Goal: Navigation & Orientation: Find specific page/section

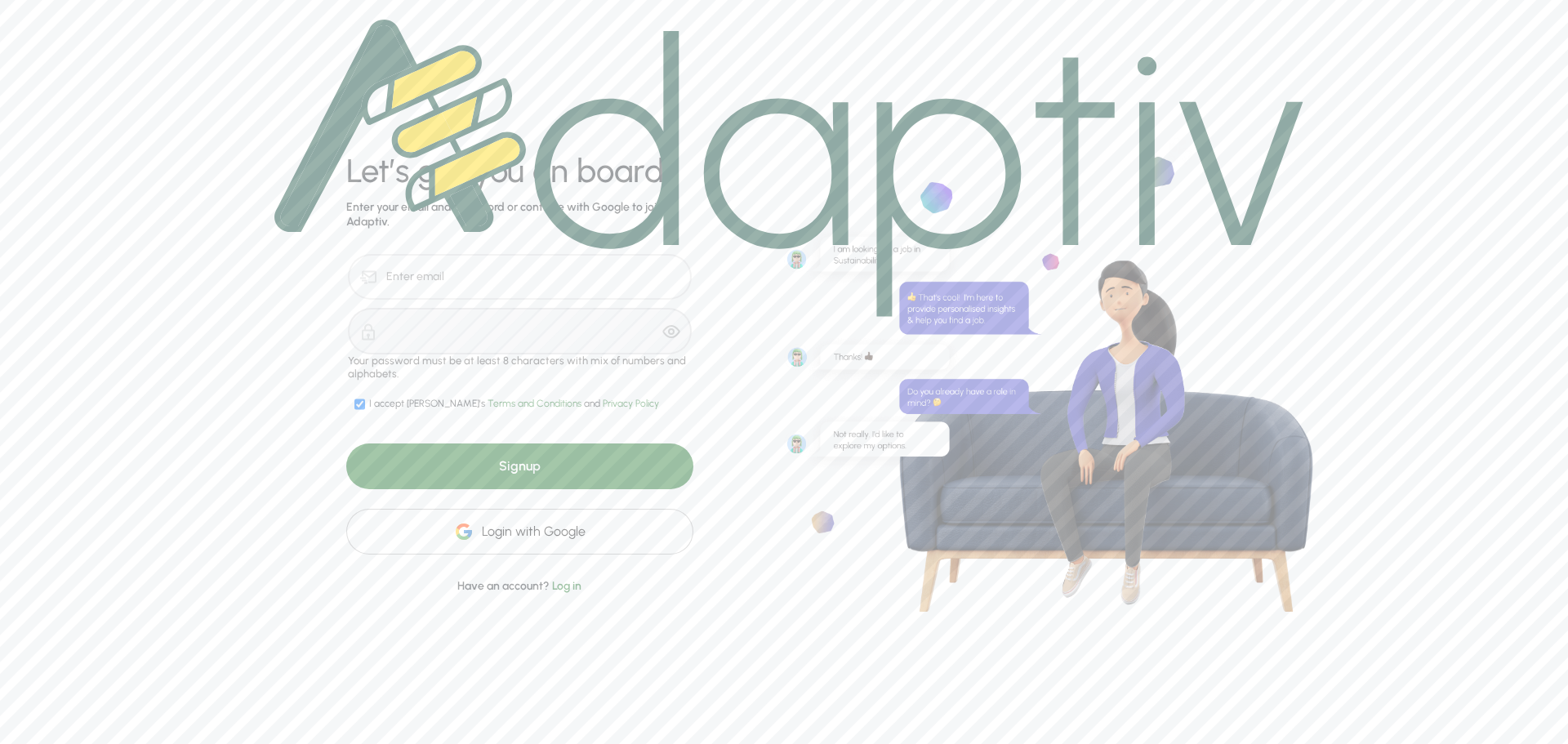
click at [609, 532] on div "Login with Google" at bounding box center [520, 532] width 347 height 46
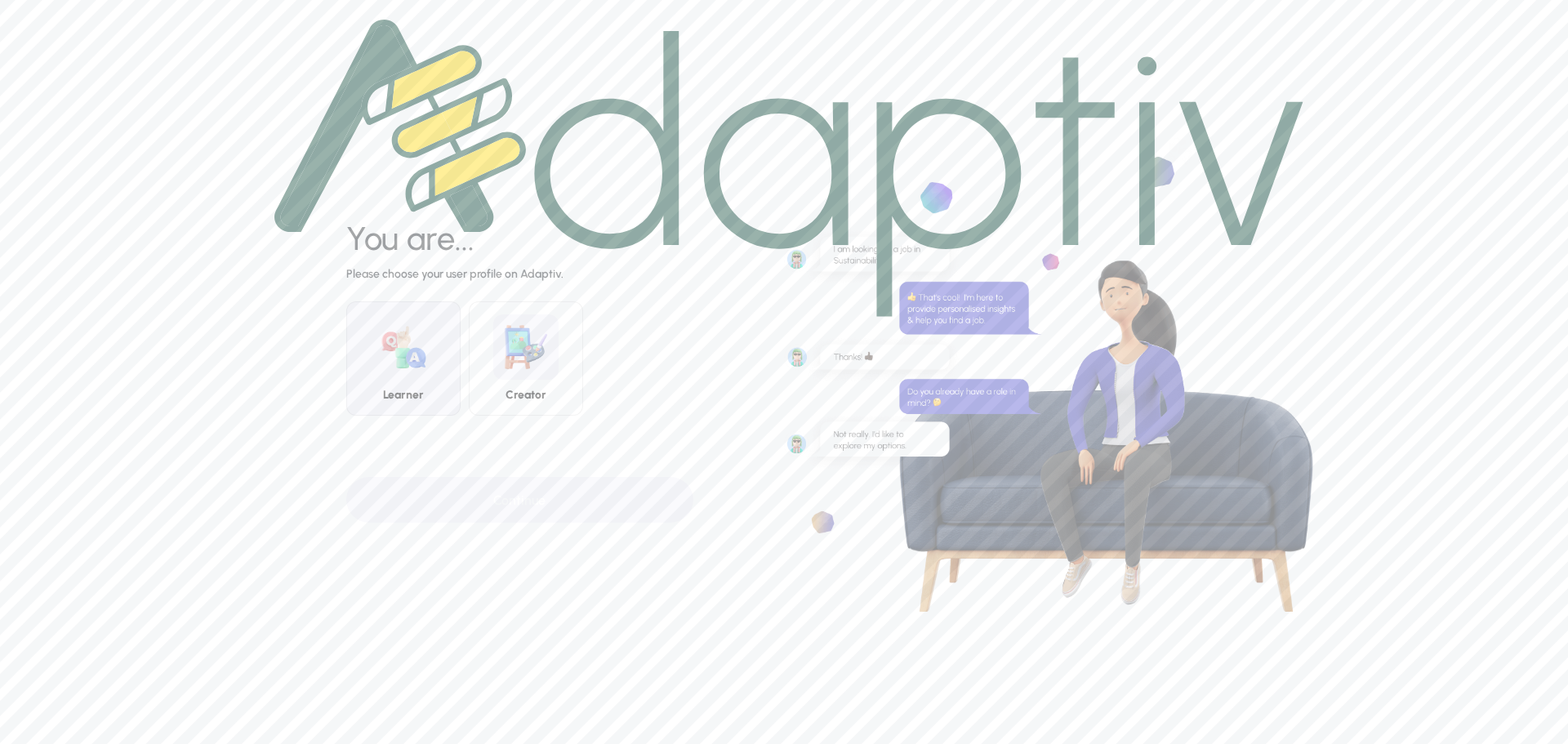
click at [390, 380] on img at bounding box center [404, 347] width 66 height 66
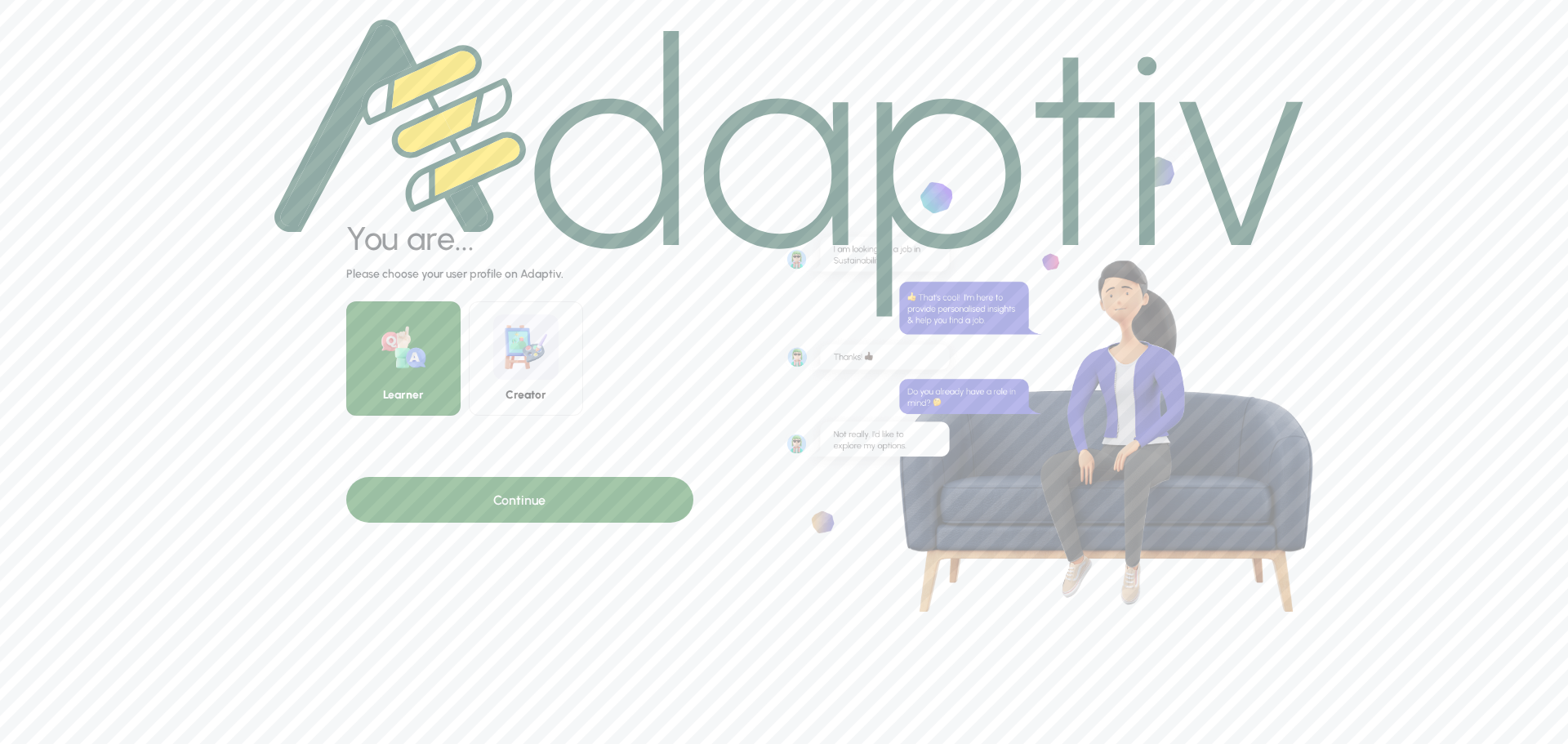
click at [512, 498] on div "Continue" at bounding box center [520, 500] width 347 height 46
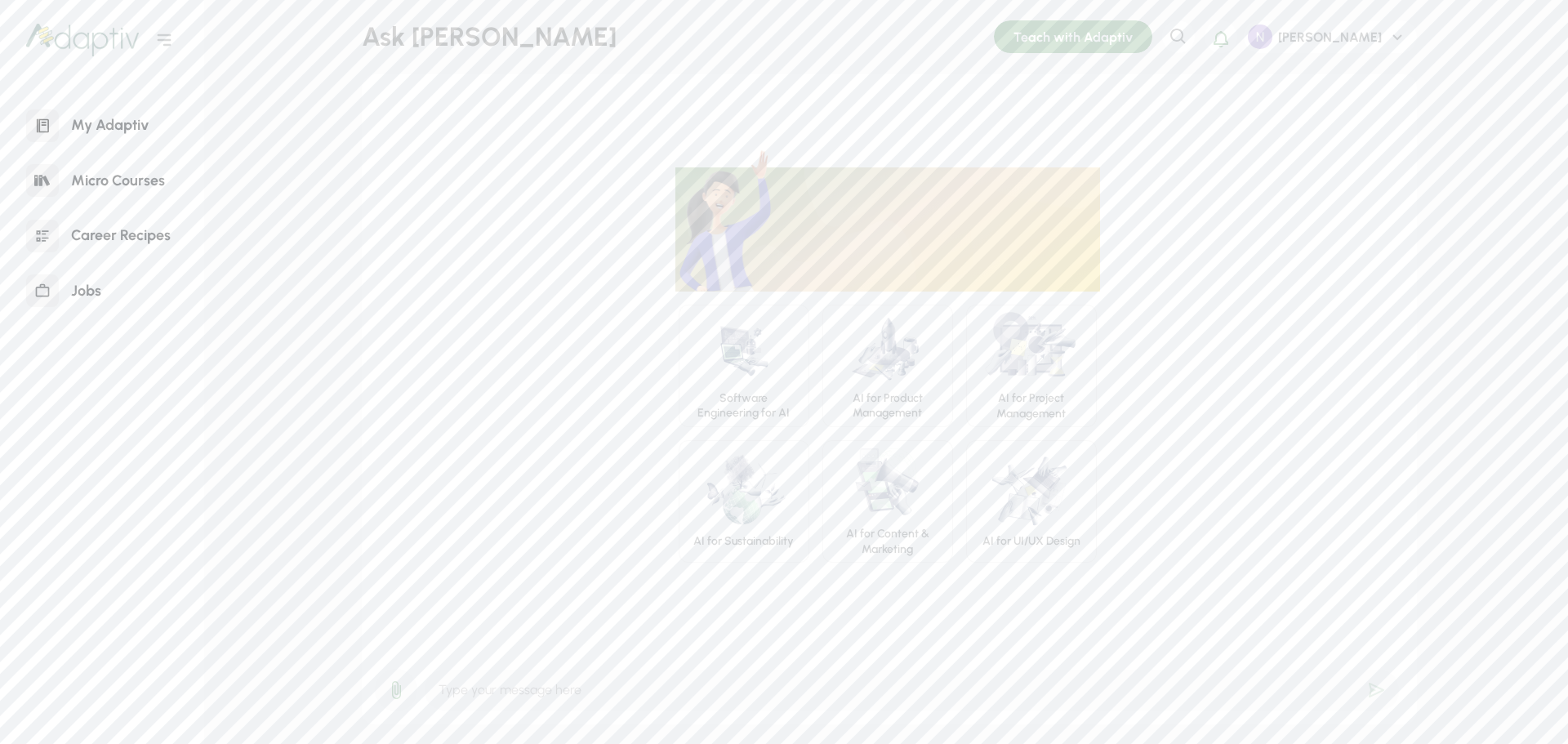
click at [116, 122] on div "My Adaptiv" at bounding box center [109, 126] width 102 height 35
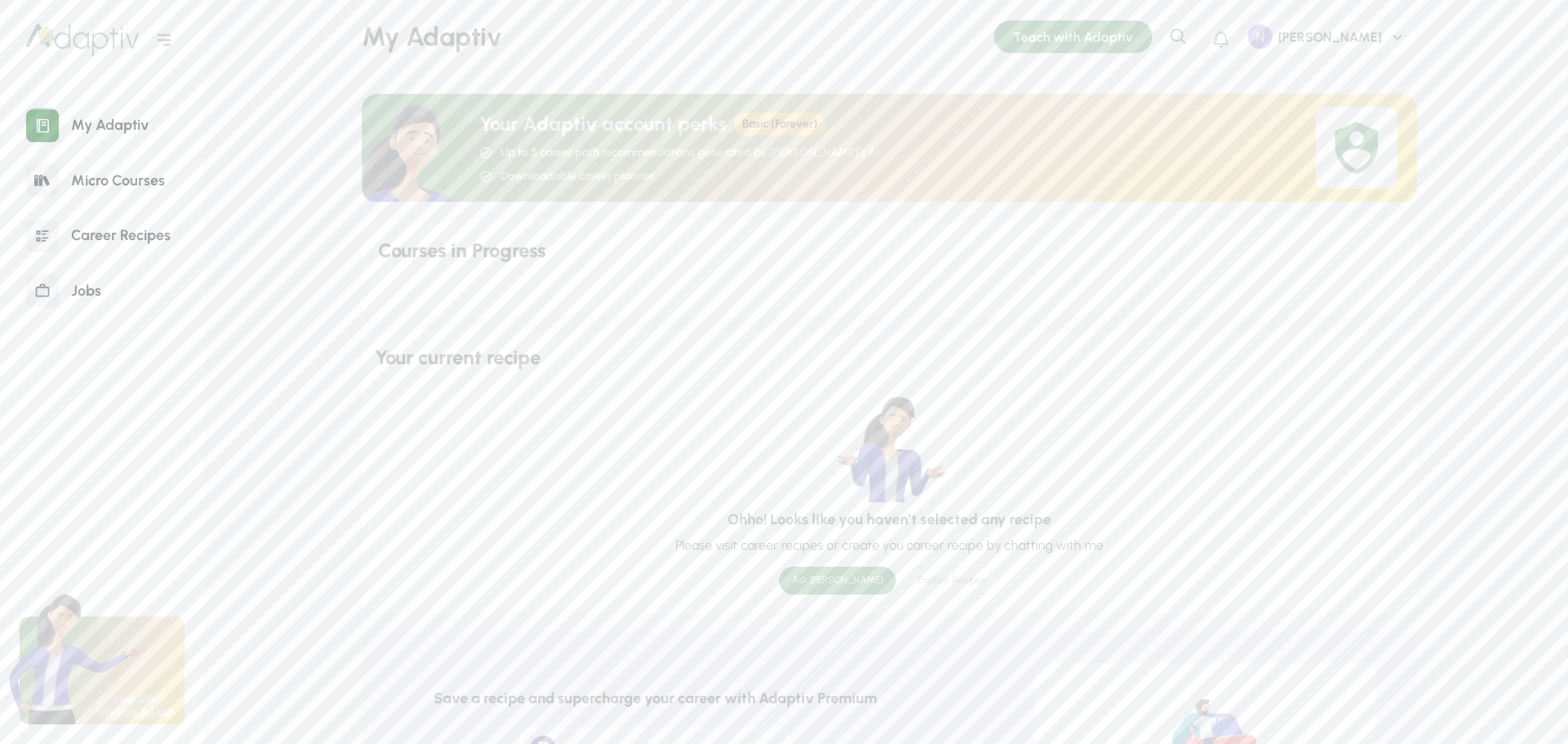
scroll to position [311, 0]
